Goal: Find specific page/section: Find specific page/section

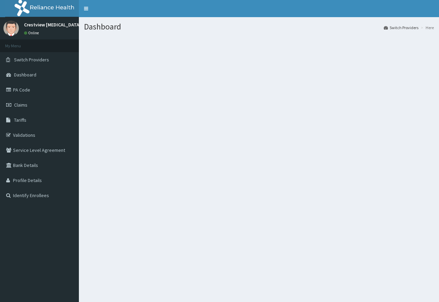
click at [37, 59] on span "Switch Providers" at bounding box center [31, 60] width 35 height 6
drag, startPoint x: 0, startPoint y: 0, endPoint x: 37, endPoint y: 59, distance: 69.5
click at [37, 59] on span "Switch Providers" at bounding box center [31, 60] width 35 height 6
drag, startPoint x: 0, startPoint y: 0, endPoint x: 37, endPoint y: 59, distance: 69.5
click at [37, 59] on span "Switch Providers" at bounding box center [31, 60] width 35 height 6
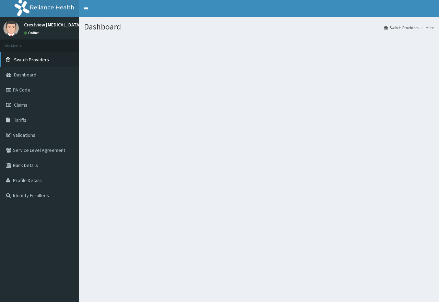
drag, startPoint x: 0, startPoint y: 0, endPoint x: 35, endPoint y: 57, distance: 67.1
click at [35, 57] on span "Switch Providers" at bounding box center [31, 60] width 35 height 6
click at [29, 59] on span "Switch Providers" at bounding box center [31, 60] width 35 height 6
drag, startPoint x: 0, startPoint y: 0, endPoint x: 30, endPoint y: 59, distance: 66.5
click at [30, 59] on span "Switch Providers" at bounding box center [31, 60] width 35 height 6
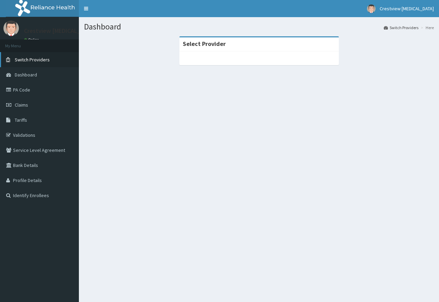
click at [32, 57] on span "Switch Providers" at bounding box center [32, 60] width 35 height 6
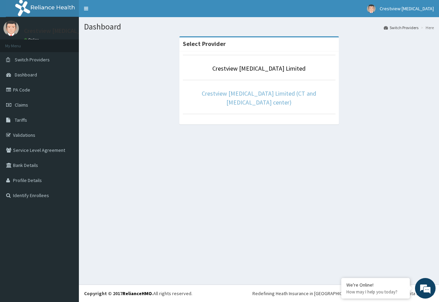
click at [264, 92] on link "Crestview [MEDICAL_DATA] Limited (CT and [MEDICAL_DATA] center)" at bounding box center [259, 98] width 115 height 17
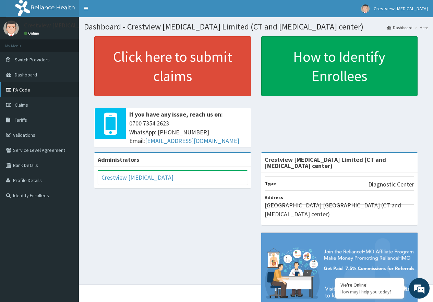
click at [24, 91] on link "PA Code" at bounding box center [39, 89] width 79 height 15
